Goal: Find specific page/section: Find specific page/section

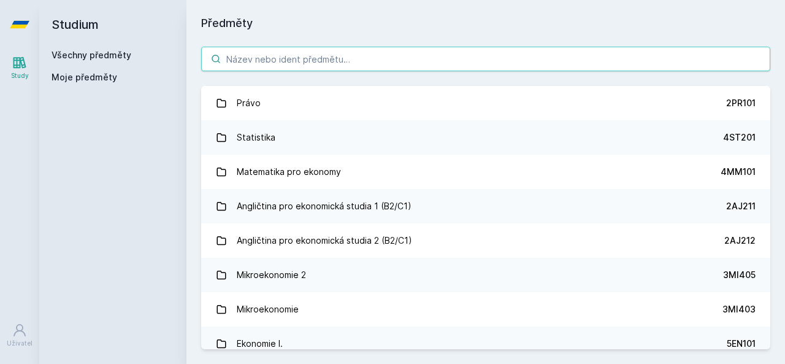
click at [289, 62] on input "search" at bounding box center [485, 59] width 569 height 25
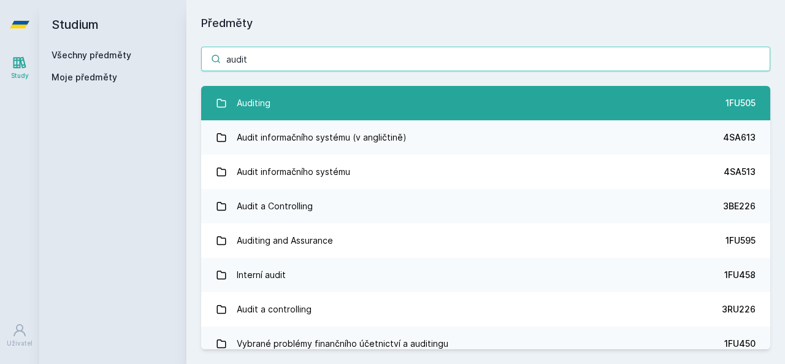
type input "audit"
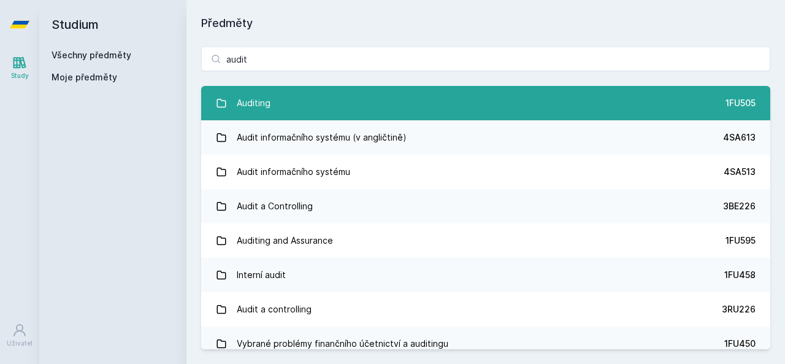
click at [272, 97] on link "Auditing 1FU505" at bounding box center [485, 103] width 569 height 34
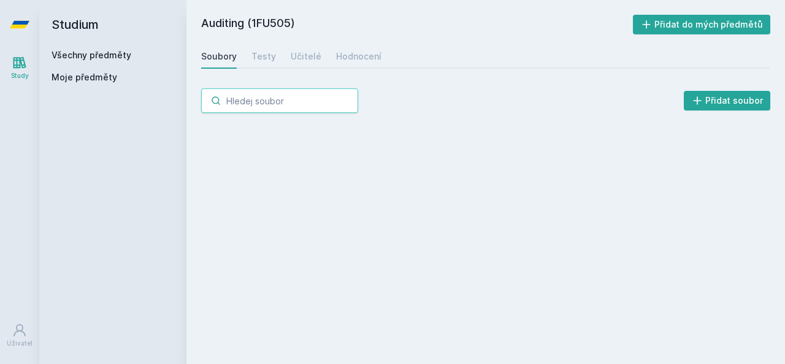
click at [272, 97] on input "search" at bounding box center [279, 100] width 157 height 25
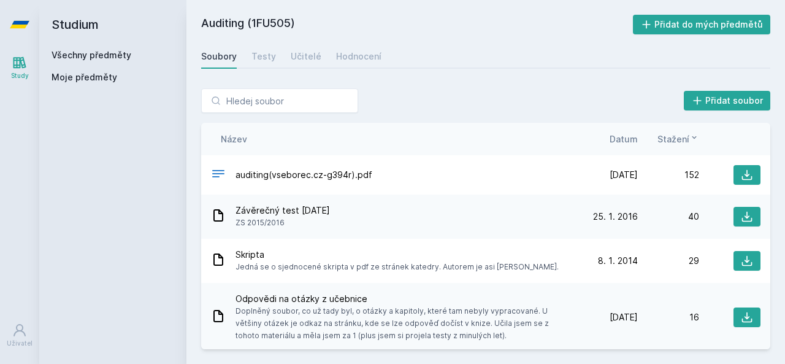
click at [633, 140] on span "Datum" at bounding box center [624, 138] width 28 height 13
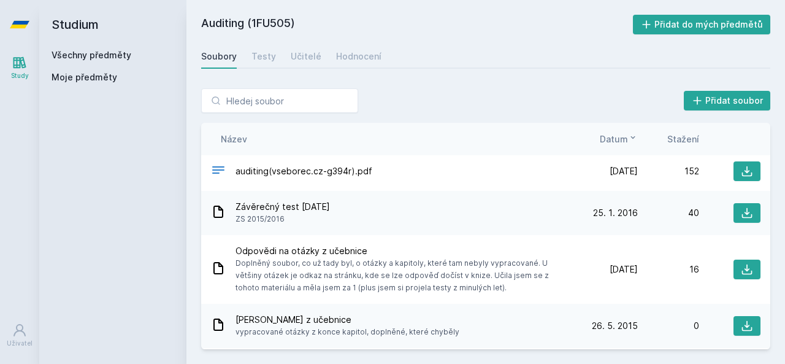
scroll to position [6, 0]
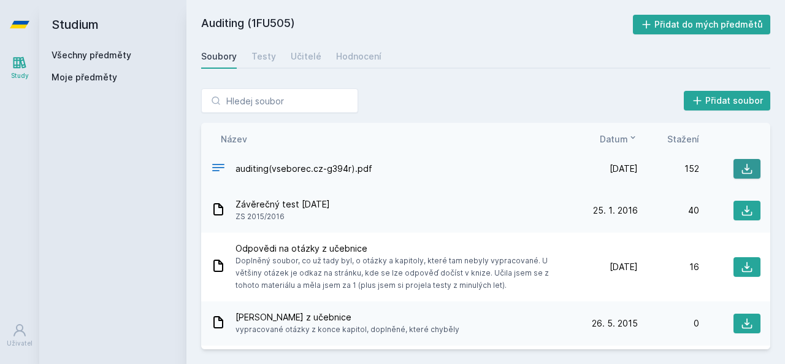
click at [746, 174] on icon at bounding box center [747, 169] width 12 height 12
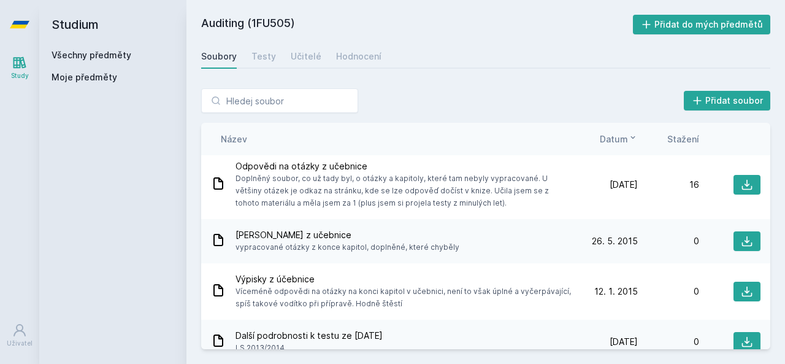
scroll to position [0, 0]
